Goal: Check status: Verify the current state of an ongoing process or item

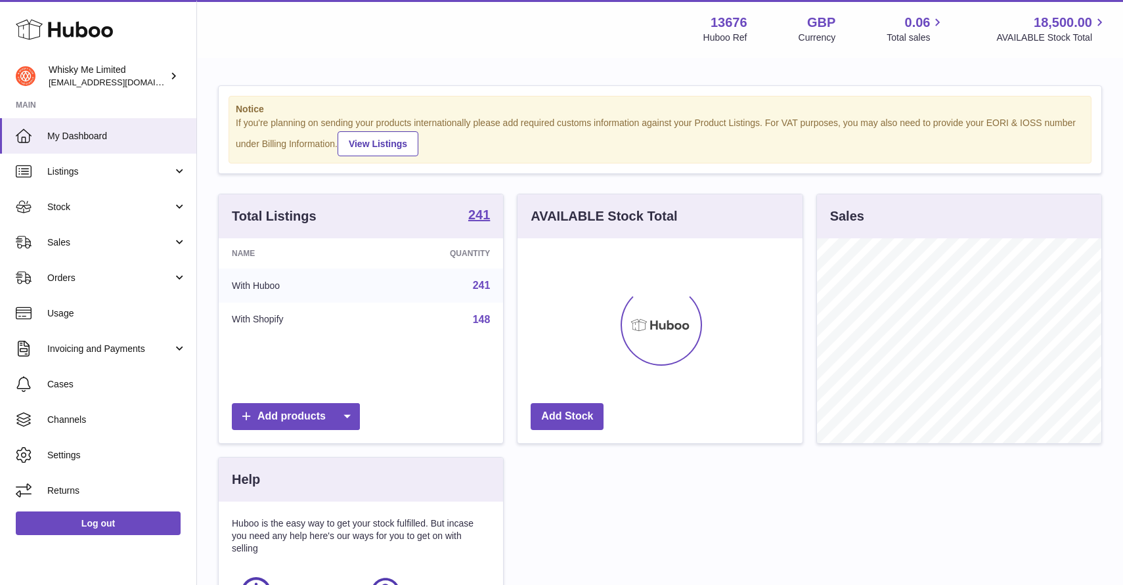
scroll to position [205, 284]
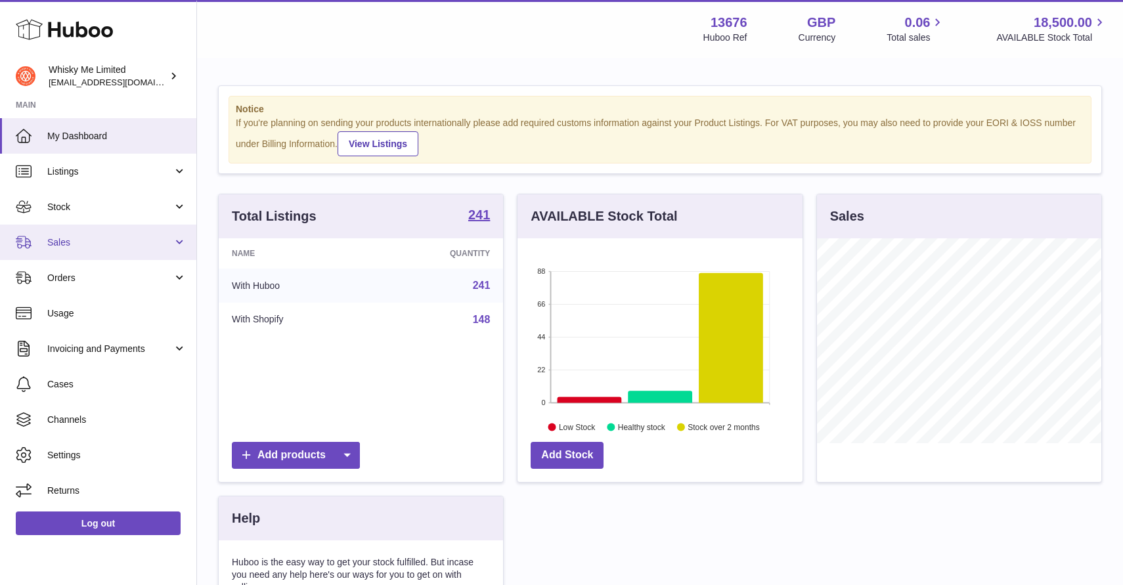
click at [151, 245] on span "Sales" at bounding box center [109, 242] width 125 height 12
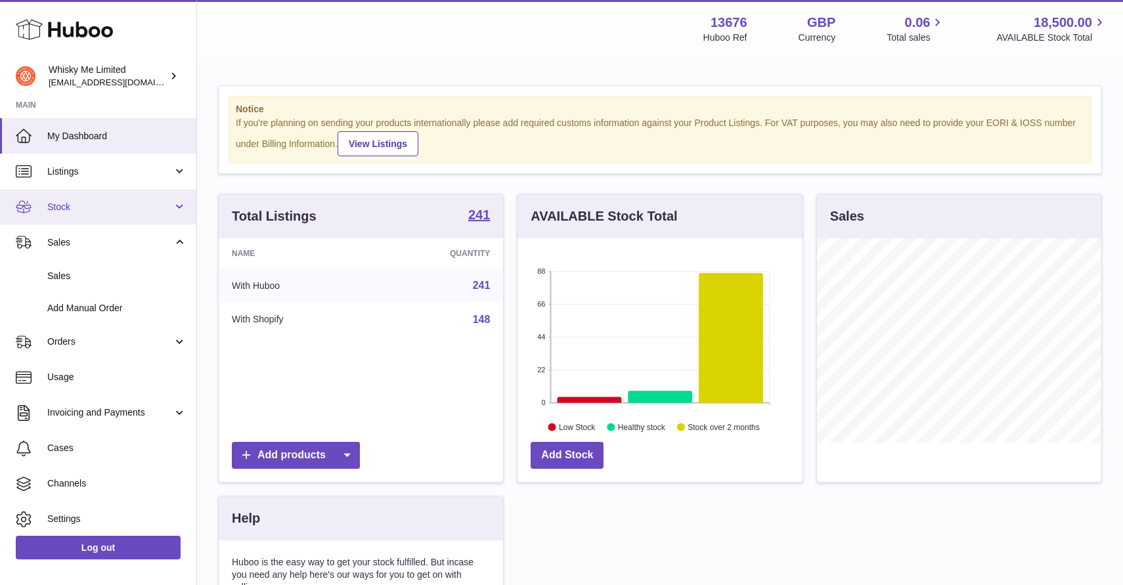
click at [144, 217] on link "Stock" at bounding box center [98, 206] width 196 height 35
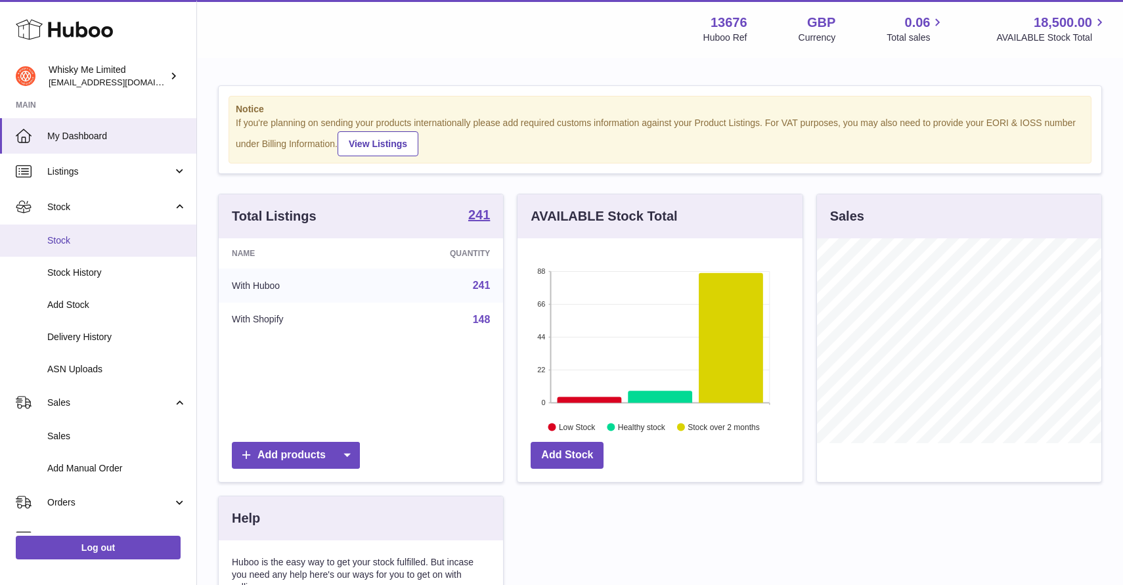
click at [137, 249] on link "Stock" at bounding box center [98, 241] width 196 height 32
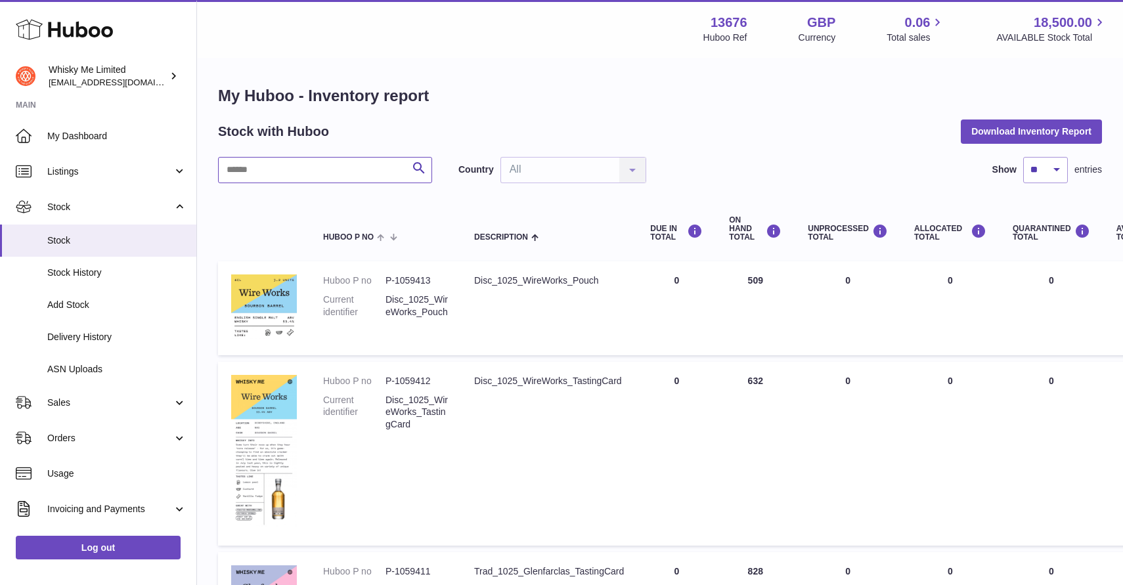
click at [310, 177] on input "text" at bounding box center [325, 170] width 214 height 26
type input "*"
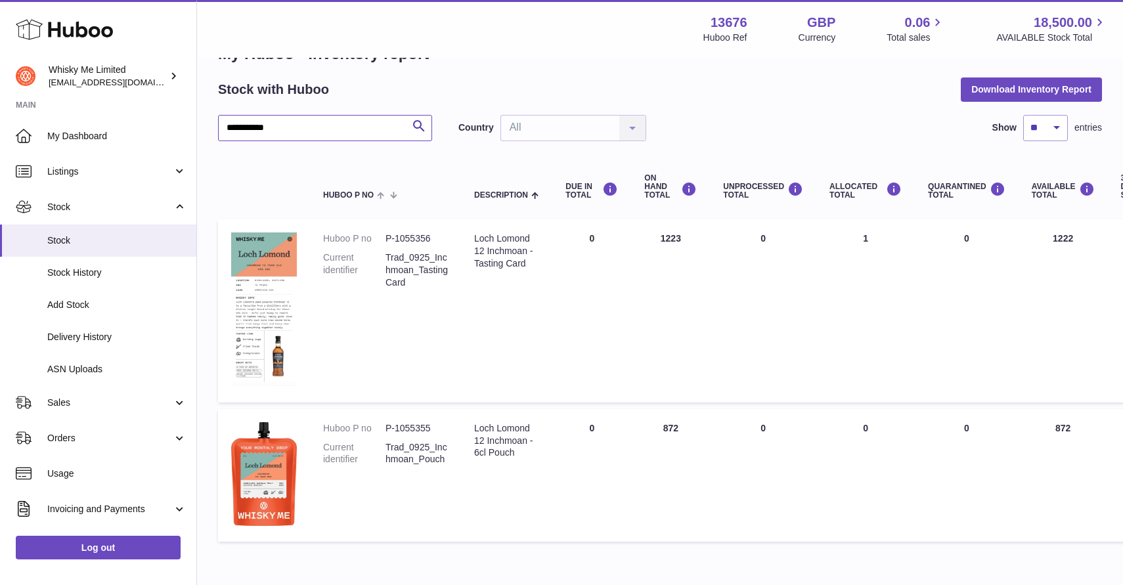
scroll to position [109, 0]
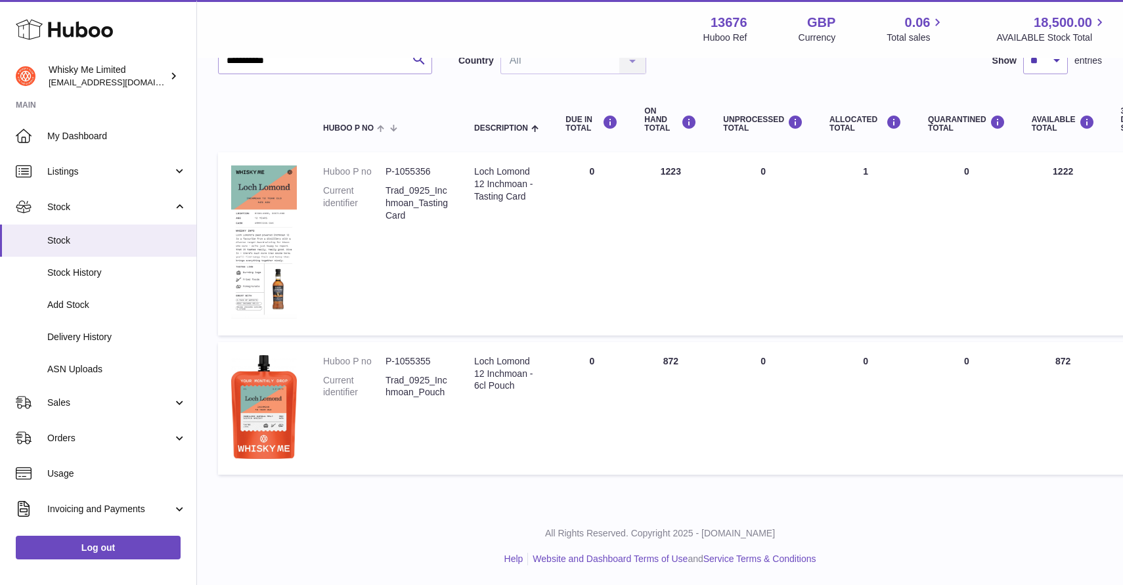
click at [527, 413] on td "Description Loch Lomond 12 Inchmoan - 6cl Pouch" at bounding box center [506, 408] width 91 height 133
click at [507, 377] on div "Loch Lomond 12 Inchmoan - 6cl Pouch" at bounding box center [506, 373] width 65 height 37
click at [671, 353] on td "ON HAND Total 872" at bounding box center [670, 408] width 79 height 133
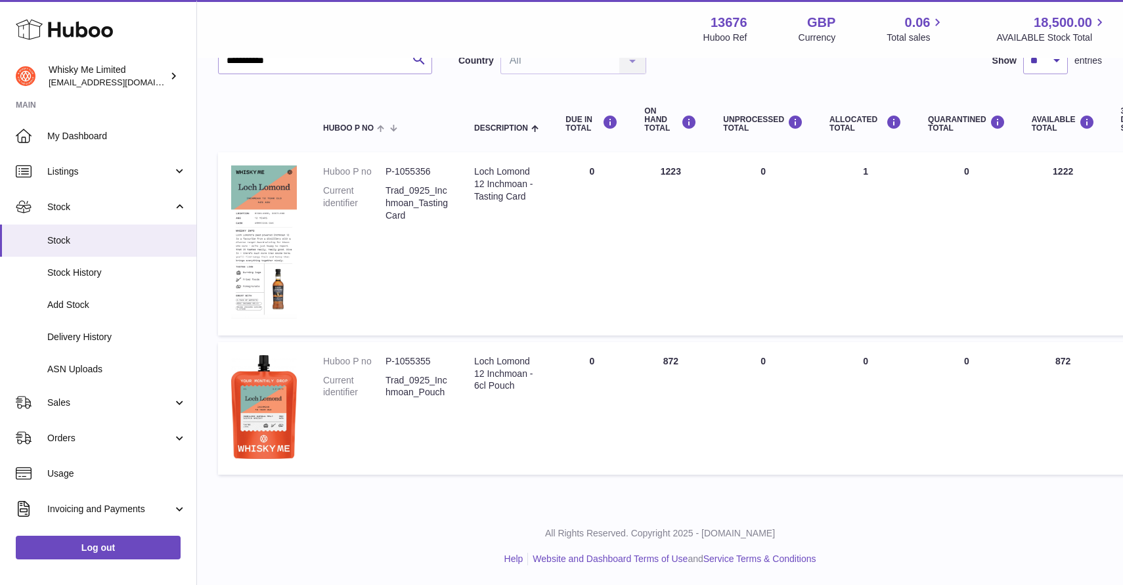
copy td "872"
drag, startPoint x: 287, startPoint y: 64, endPoint x: 169, endPoint y: 58, distance: 117.6
click at [169, 58] on div "**********" at bounding box center [561, 238] width 1123 height 694
type input "****"
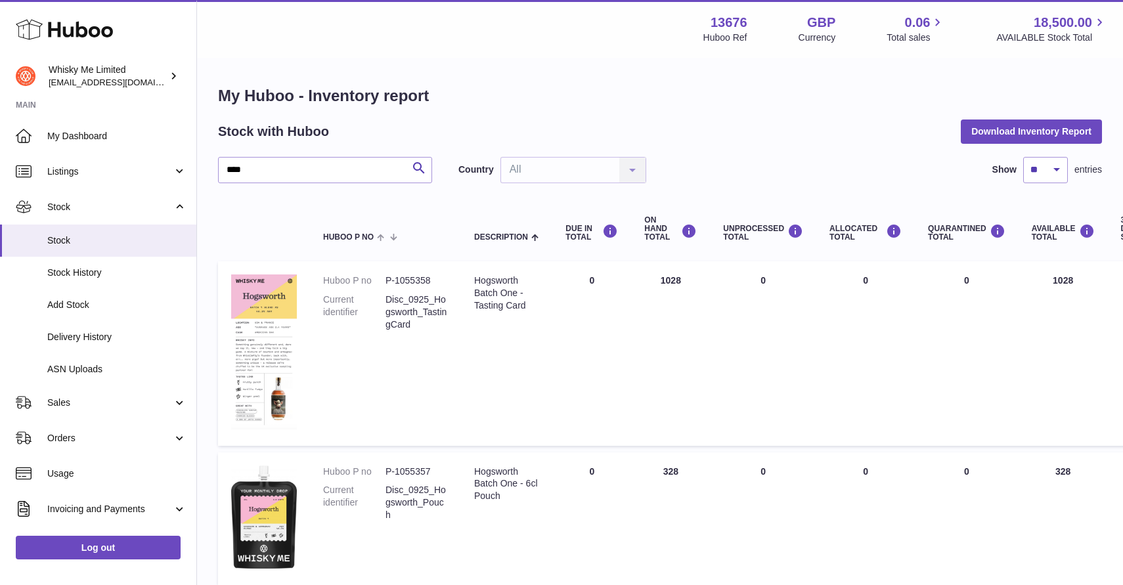
click at [670, 470] on td "ON HAND Total 328" at bounding box center [670, 518] width 79 height 133
copy td "328"
